Goal: Task Accomplishment & Management: Use online tool/utility

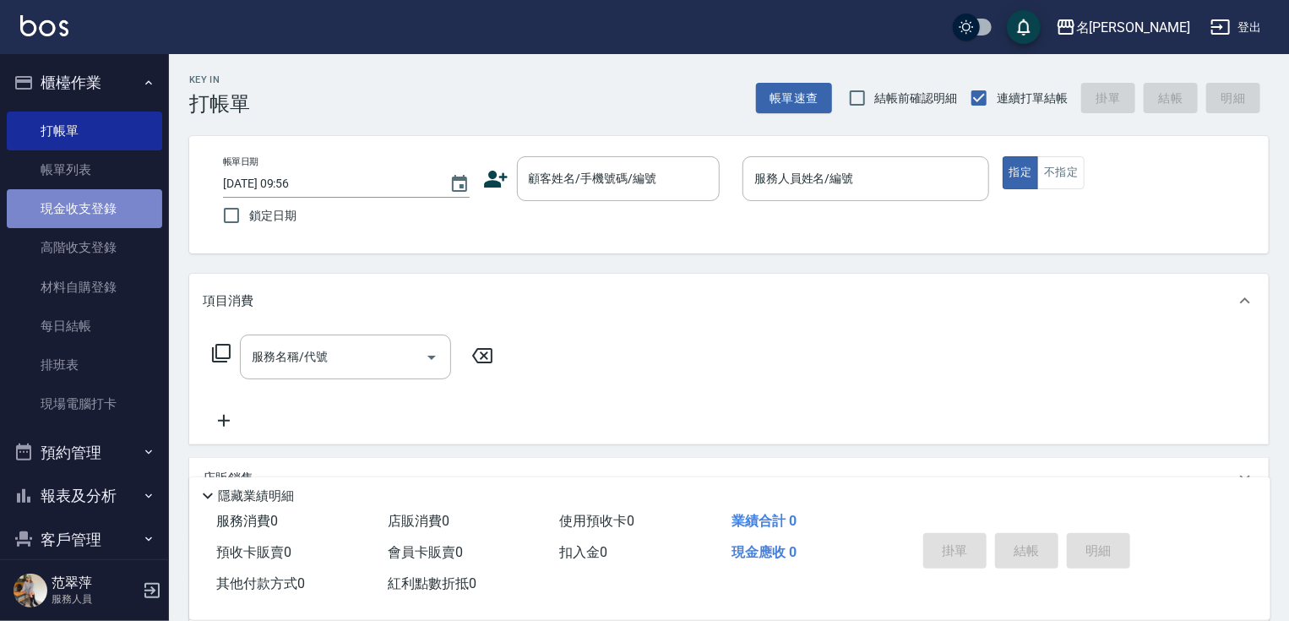
click at [88, 199] on link "現金收支登錄" at bounding box center [84, 208] width 155 height 39
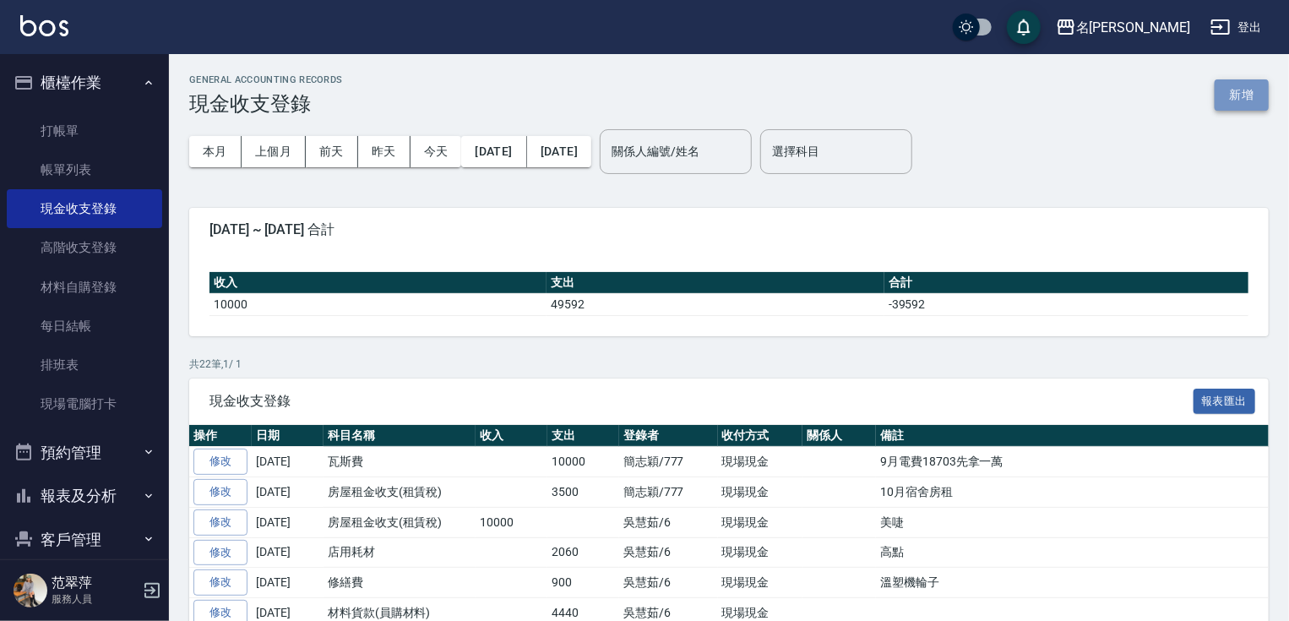
click at [1226, 87] on button "新增" at bounding box center [1242, 94] width 54 height 31
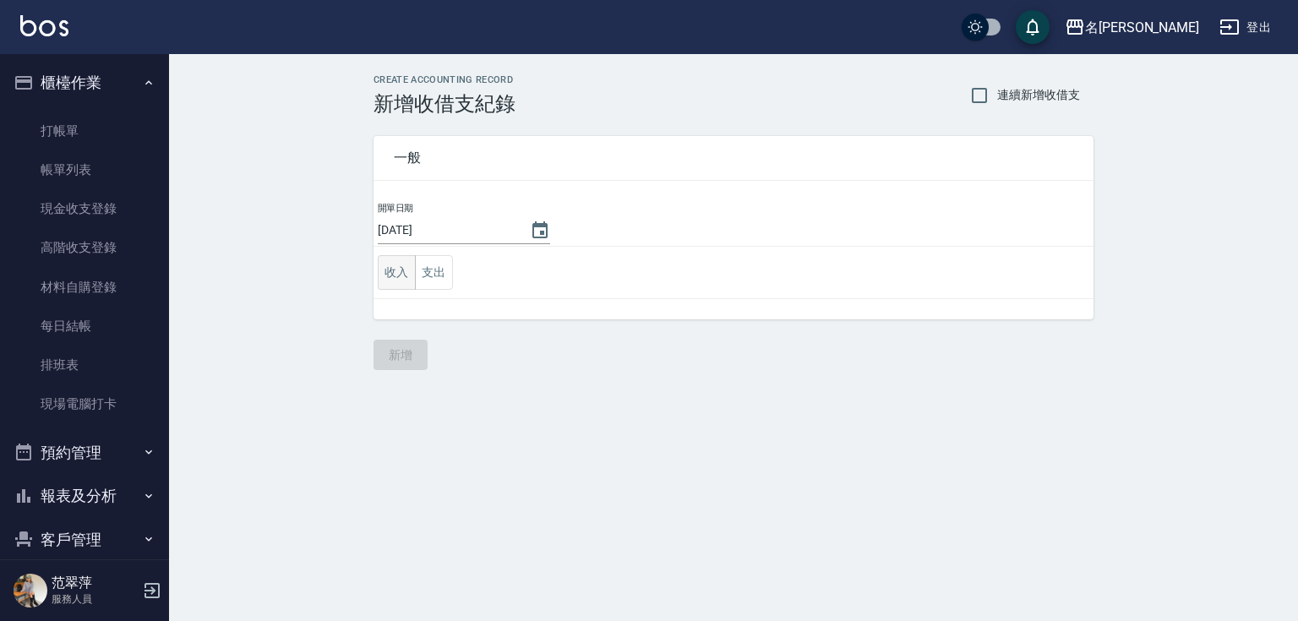
click at [399, 270] on button "收入" at bounding box center [397, 272] width 38 height 35
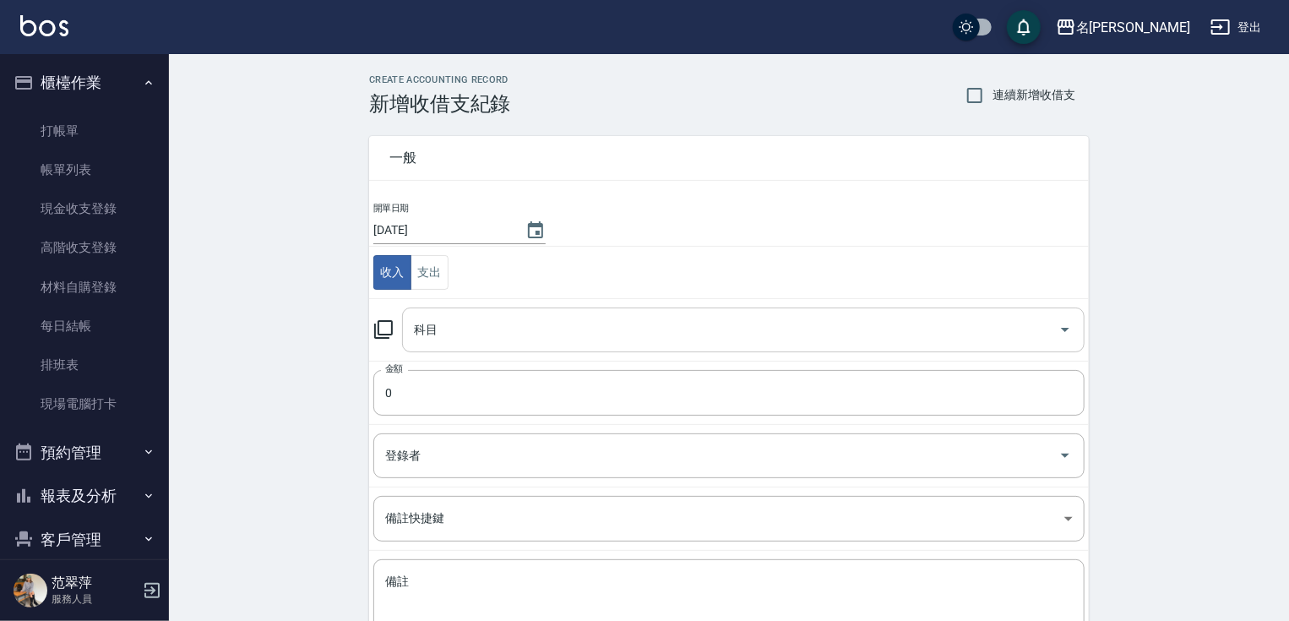
click at [470, 332] on input "科目" at bounding box center [731, 330] width 642 height 30
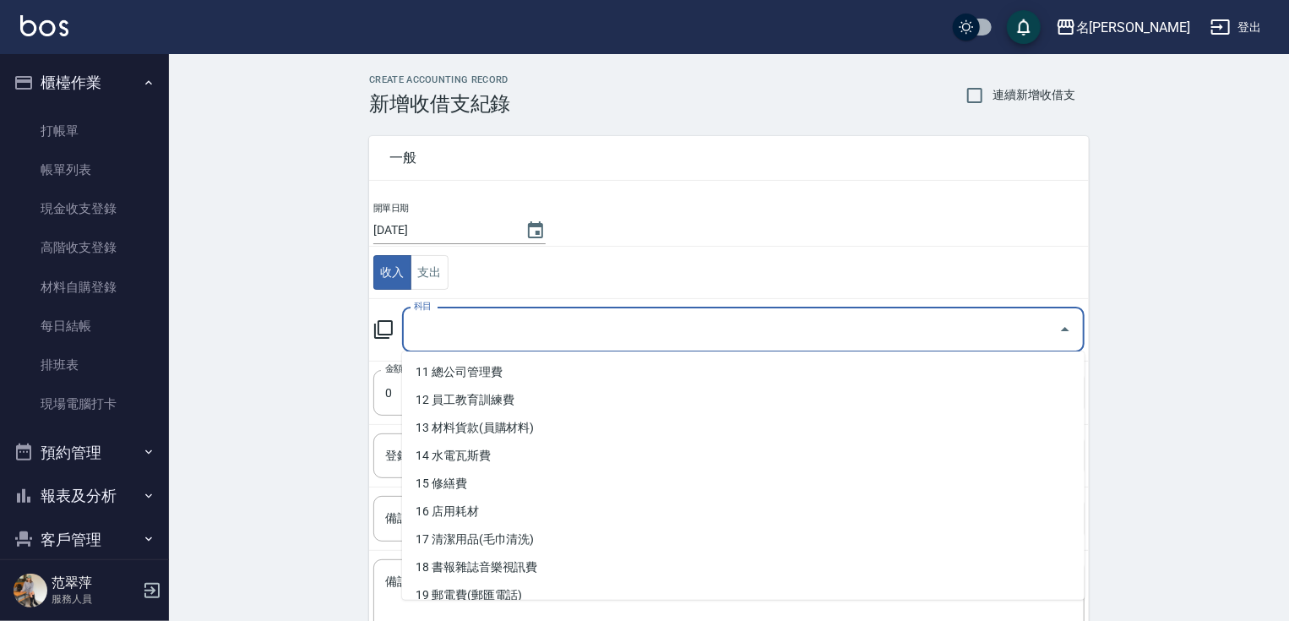
scroll to position [315, 0]
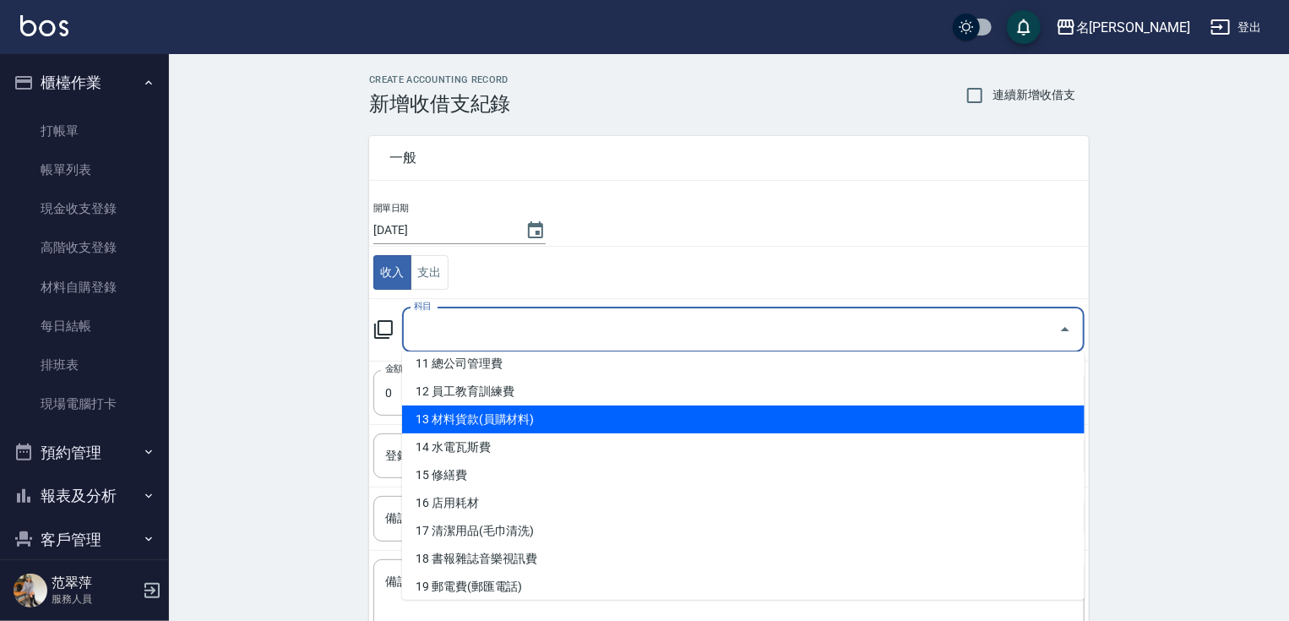
click at [503, 421] on li "13 材料貨款(員購材料)" at bounding box center [743, 420] width 683 height 28
type input "13 材料貨款(員購材料)"
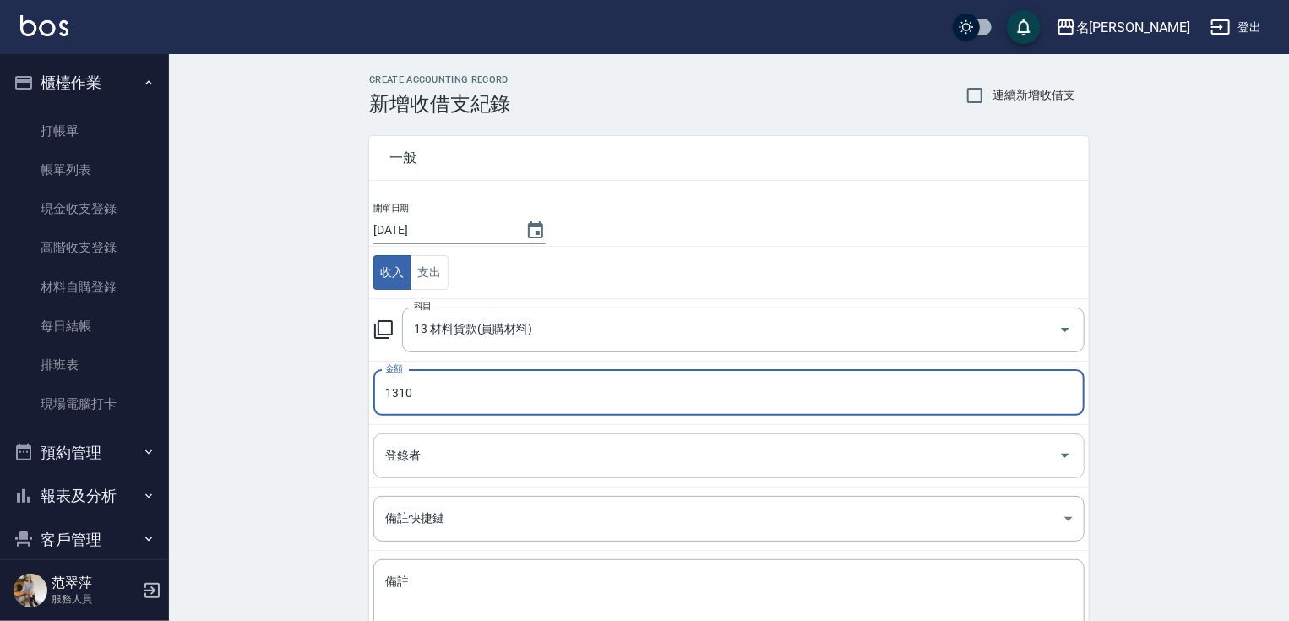
type input "1310"
click at [463, 463] on input "登錄者" at bounding box center [716, 456] width 671 height 30
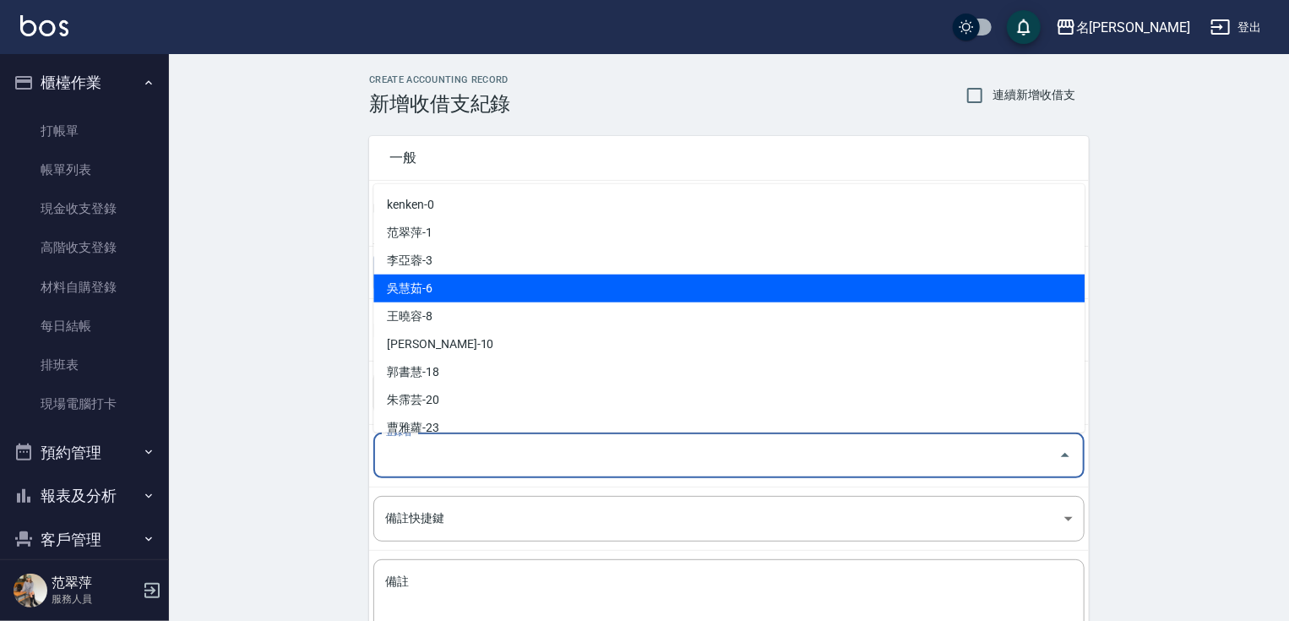
click at [459, 282] on li "吳慧茹-6" at bounding box center [728, 289] width 711 height 28
type input "吳慧茹-6"
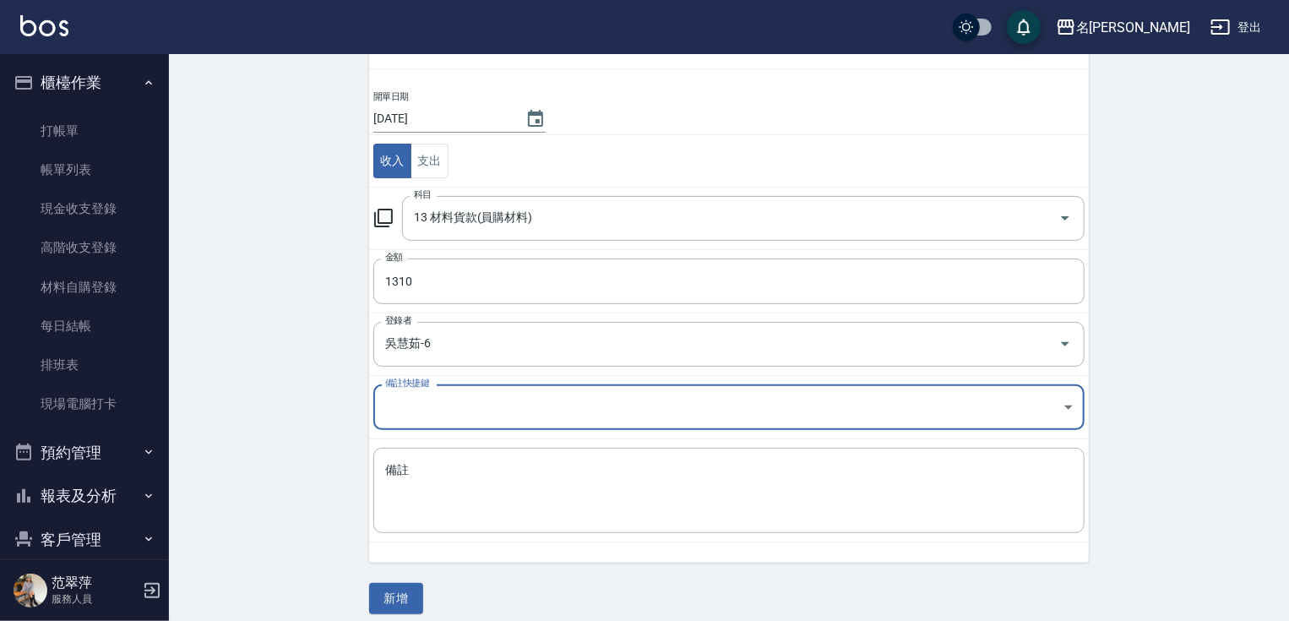
scroll to position [123, 0]
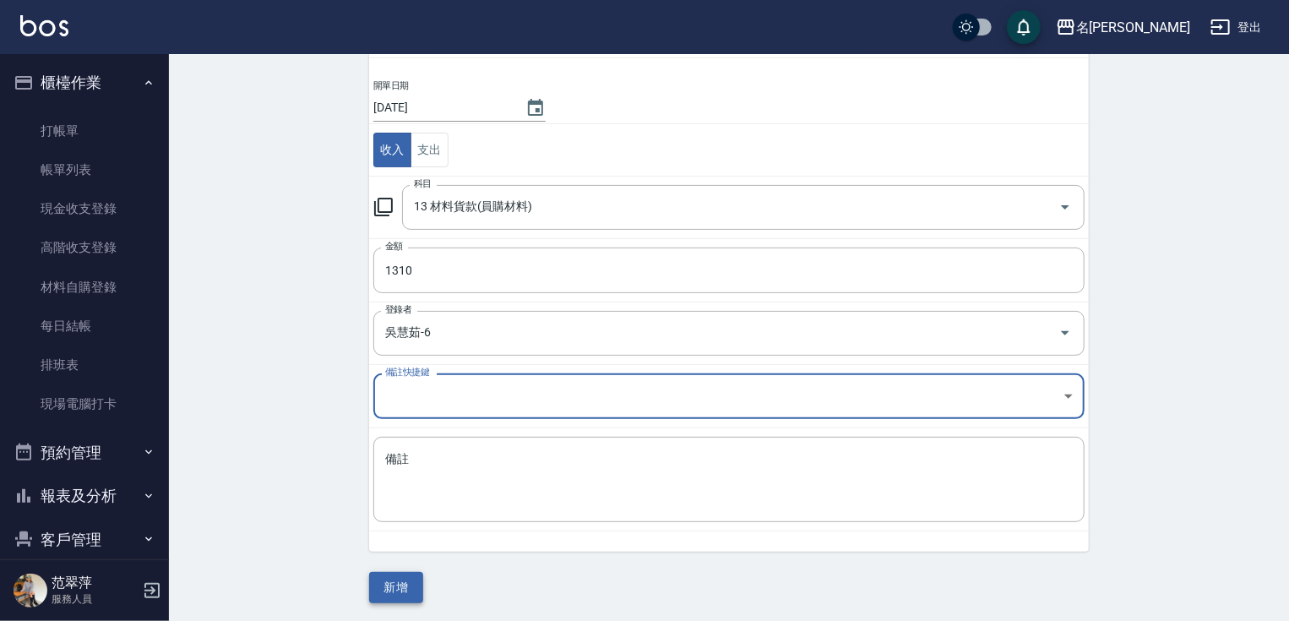
click at [392, 586] on button "新增" at bounding box center [396, 587] width 54 height 31
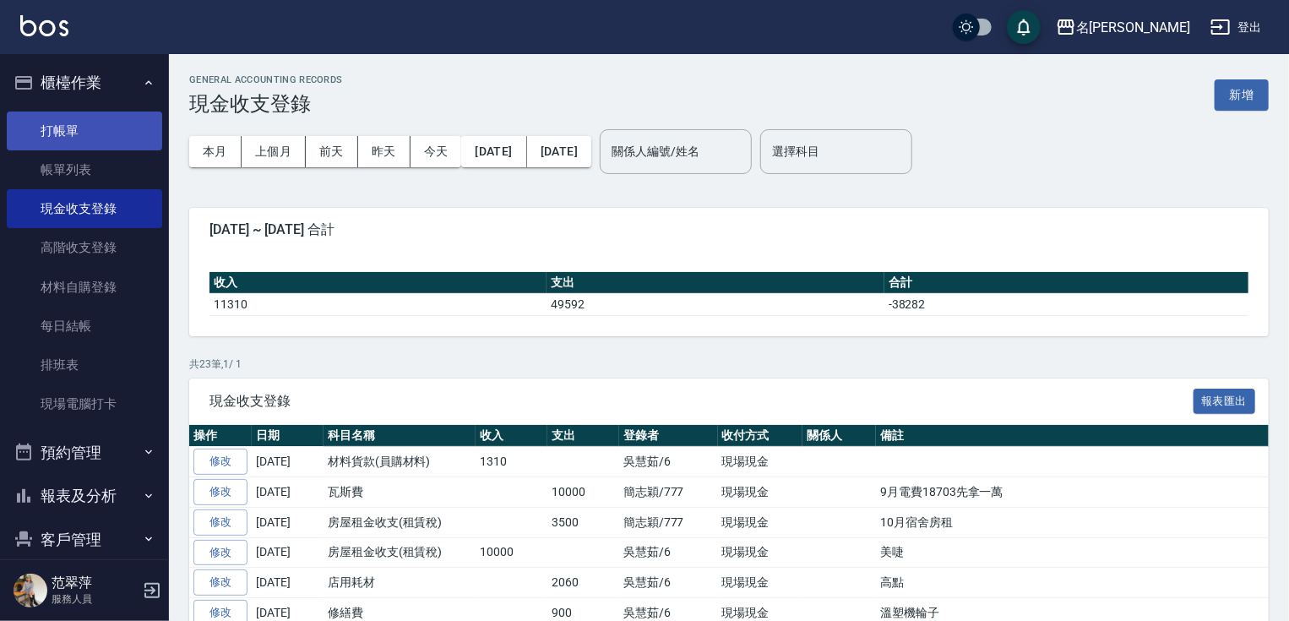
click at [69, 144] on link "打帳單" at bounding box center [84, 131] width 155 height 39
